Goal: Navigation & Orientation: Find specific page/section

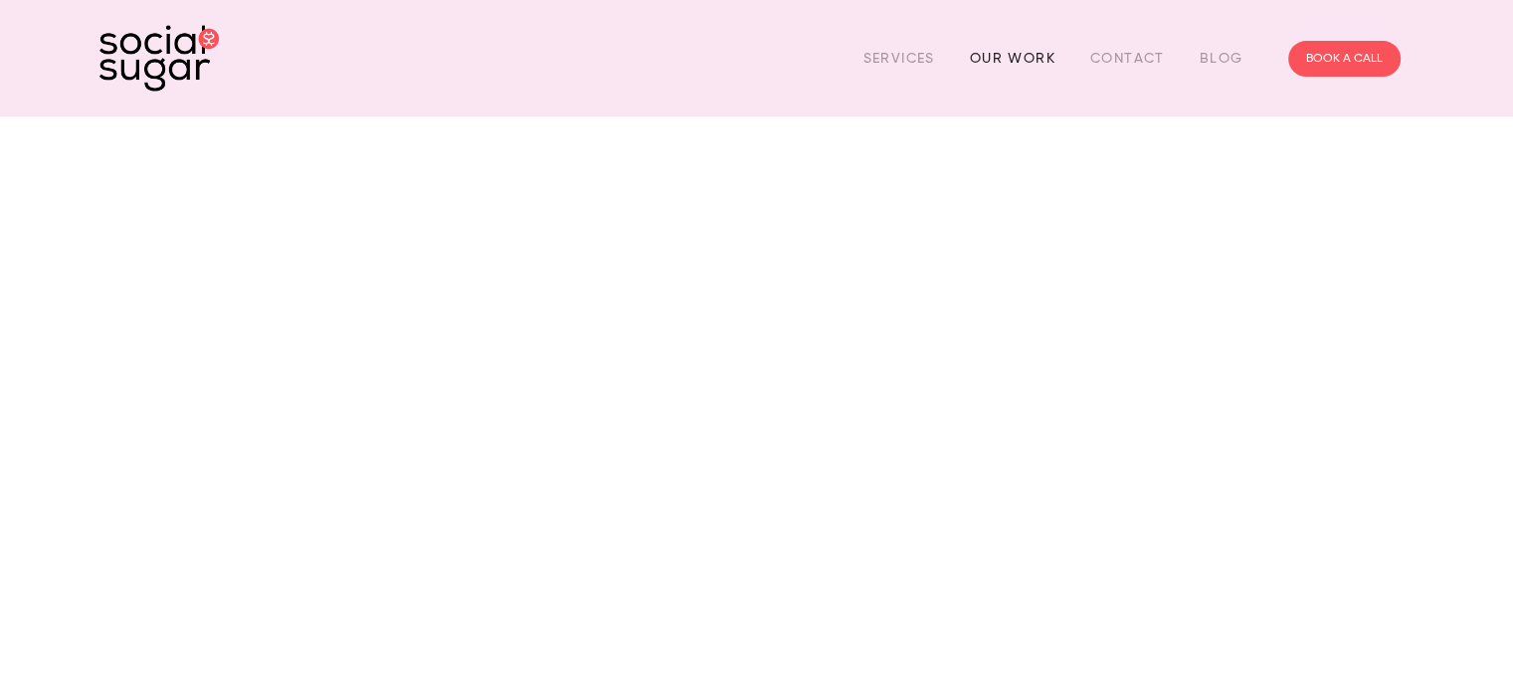
click at [987, 60] on link "Our Work" at bounding box center [1013, 58] width 86 height 31
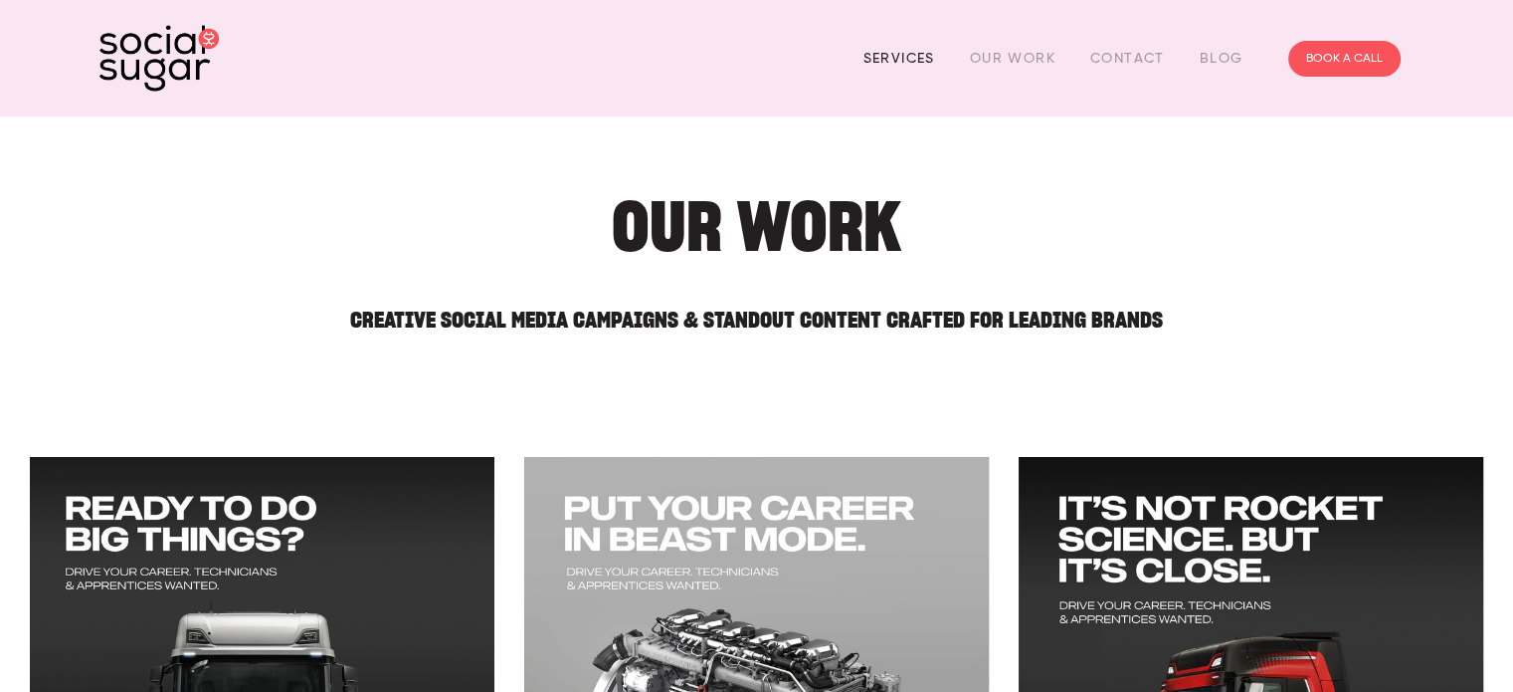
click at [903, 63] on link "Services" at bounding box center [900, 58] width 72 height 31
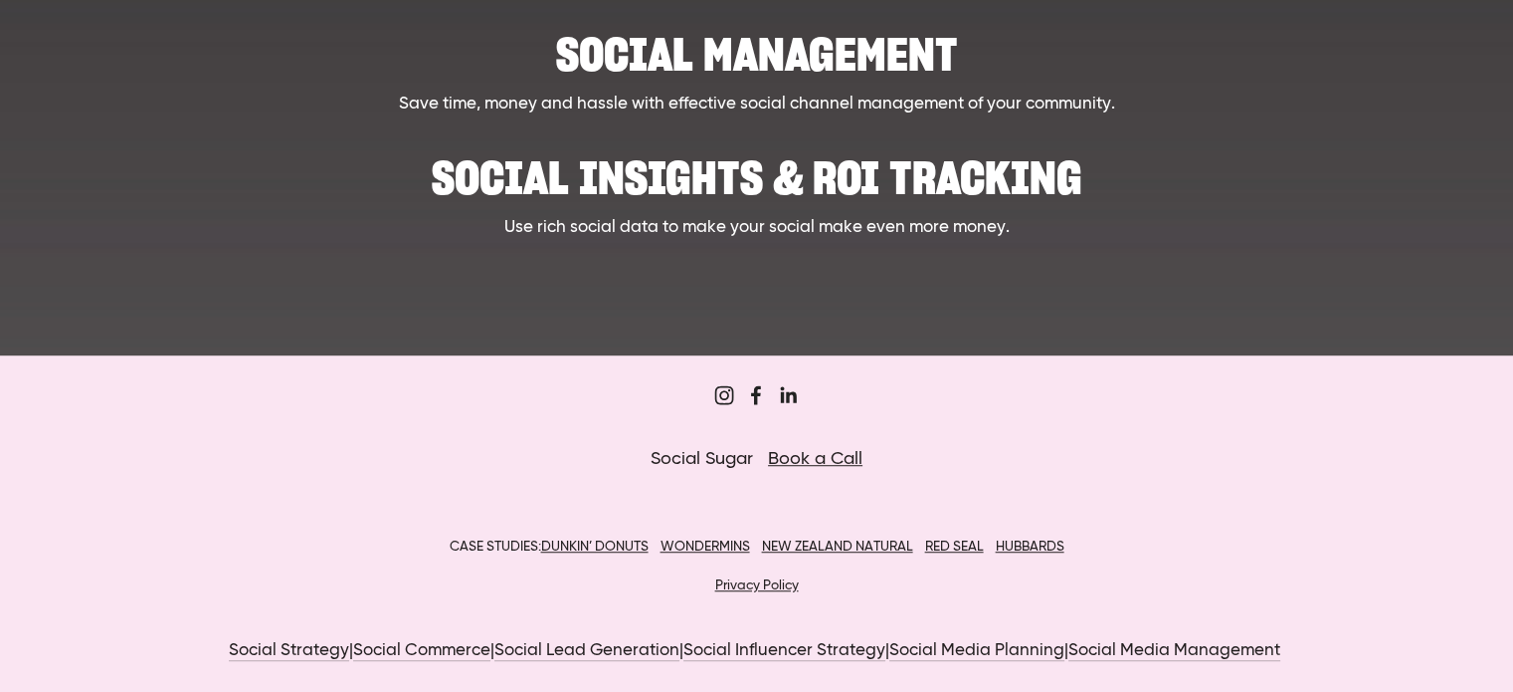
scroll to position [645, 0]
